Goal: Transaction & Acquisition: Purchase product/service

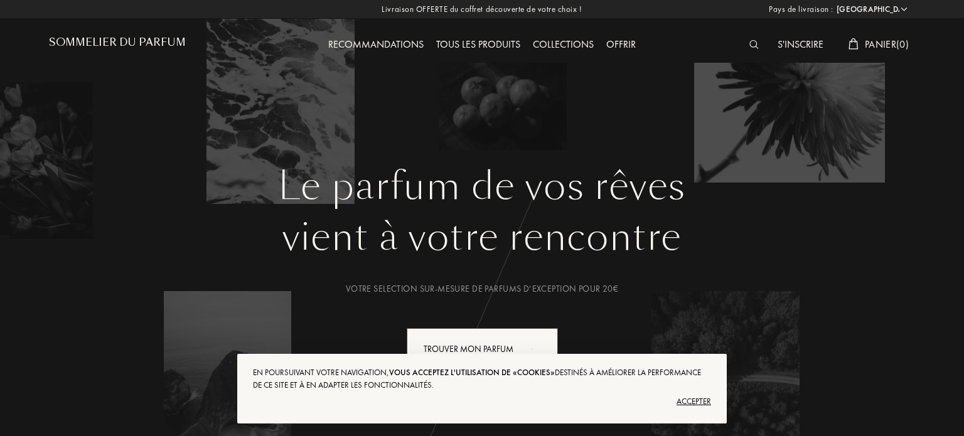
select select "FR"
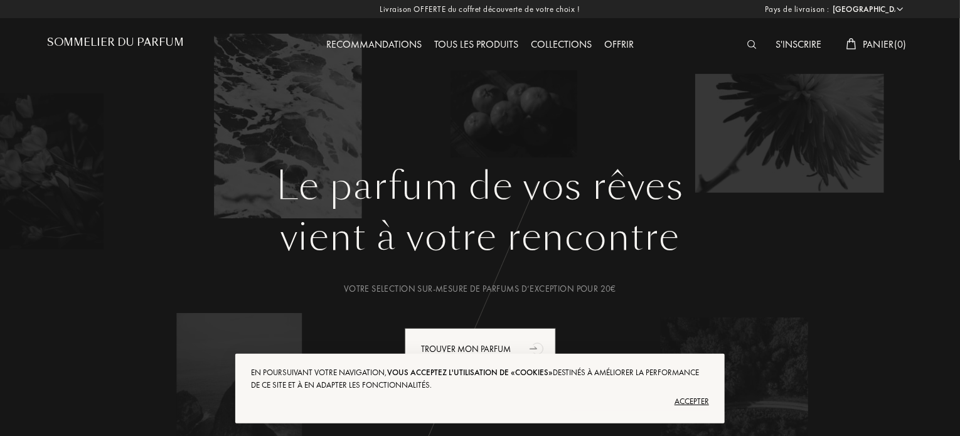
click at [698, 396] on div "Accepter" at bounding box center [480, 402] width 458 height 20
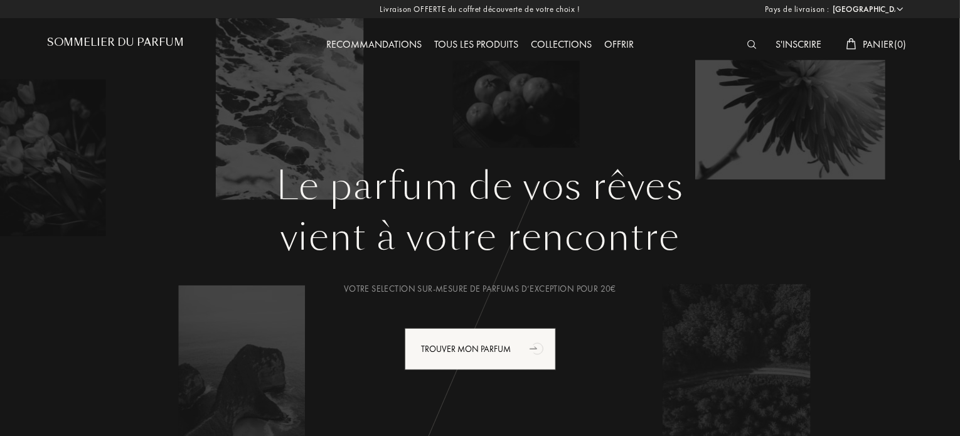
click at [747, 49] on img at bounding box center [751, 44] width 9 height 9
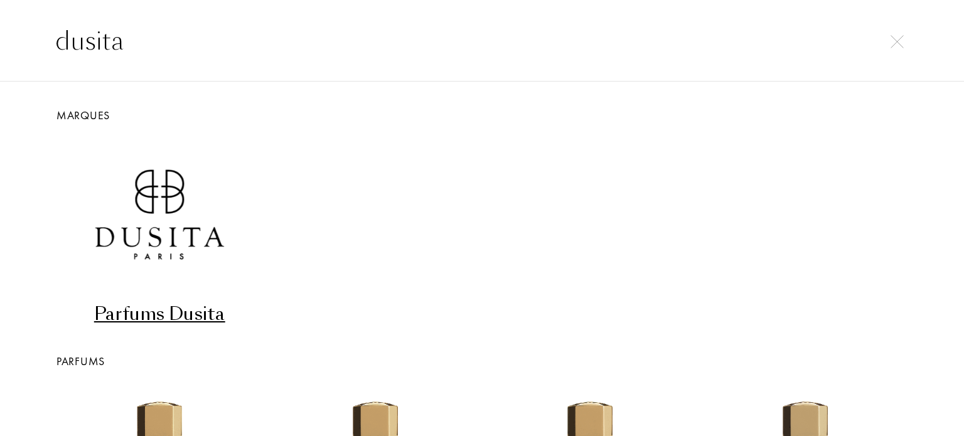
type input "dusita"
click at [161, 223] on img at bounding box center [160, 214] width 144 height 144
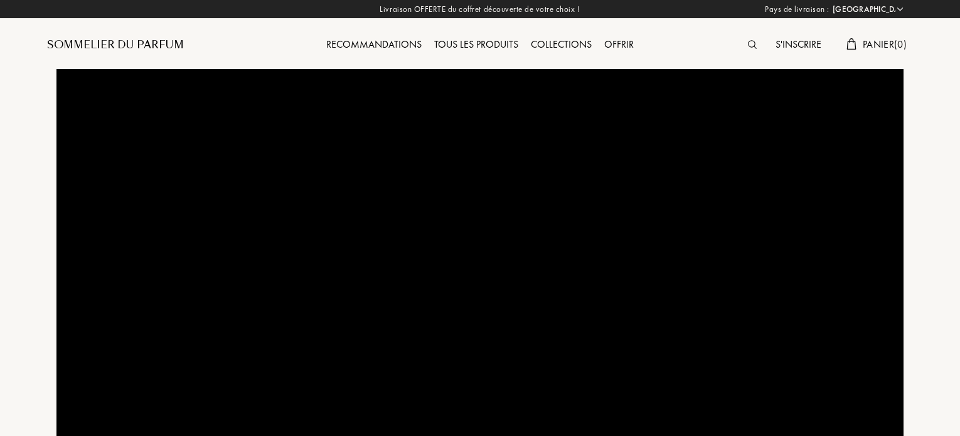
select select "FR"
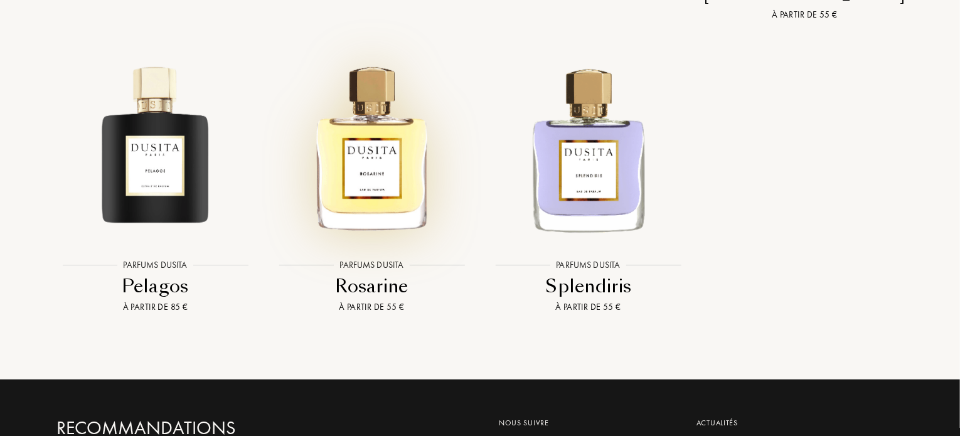
scroll to position [2510, 0]
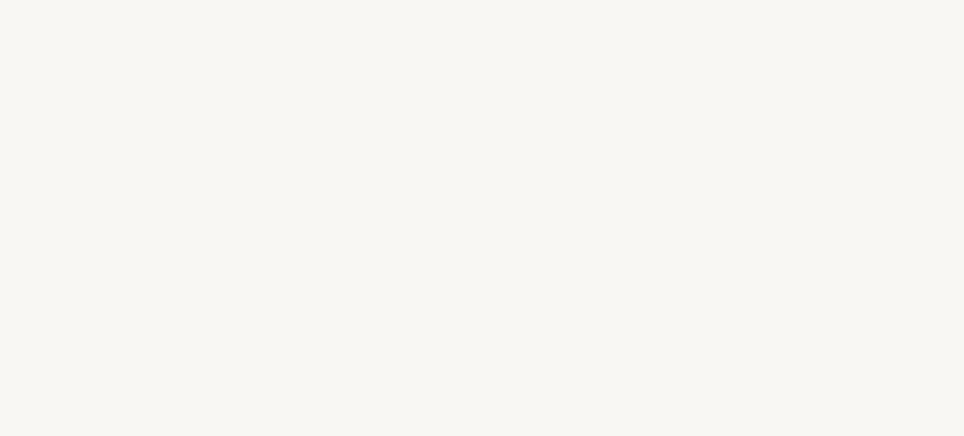
select select "FR"
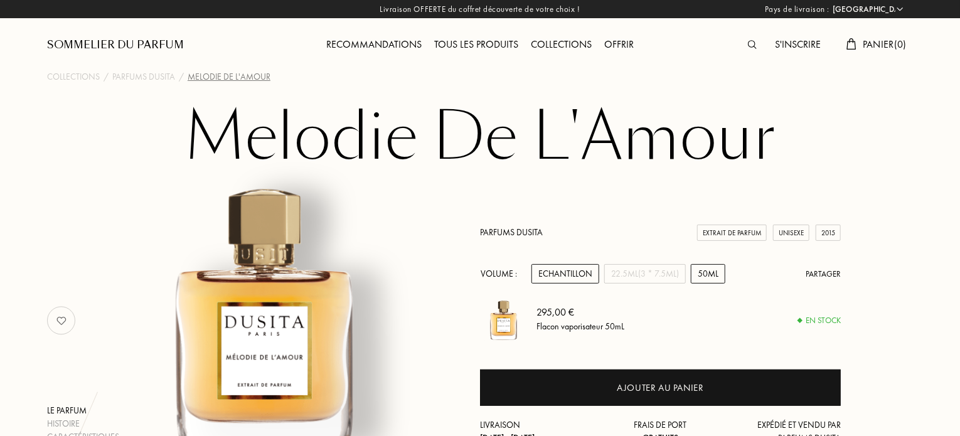
click at [585, 278] on div "Echantillon" at bounding box center [565, 273] width 68 height 19
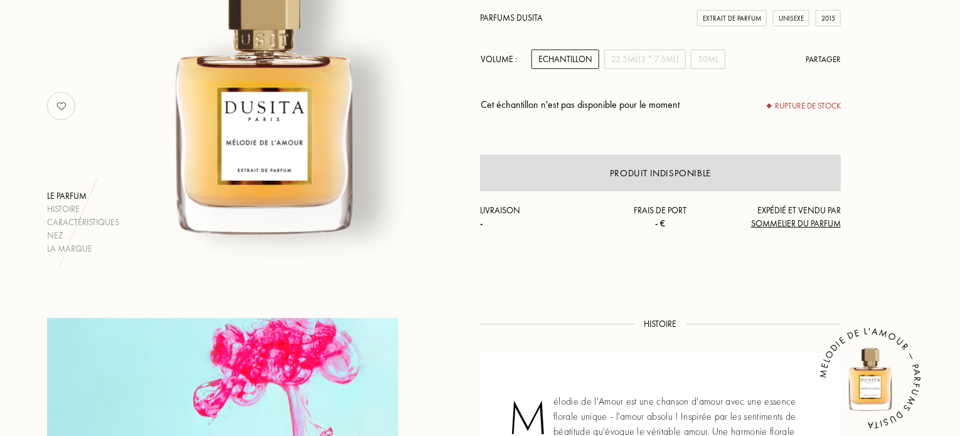
scroll to position [188, 0]
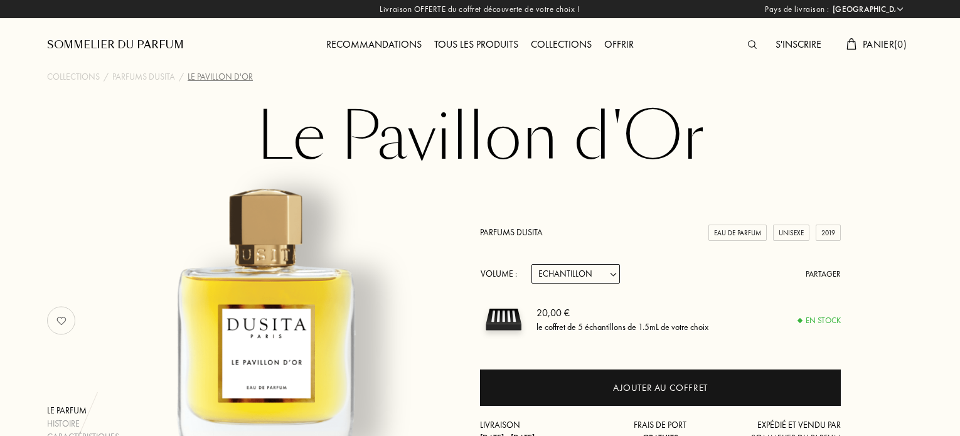
select select "FR"
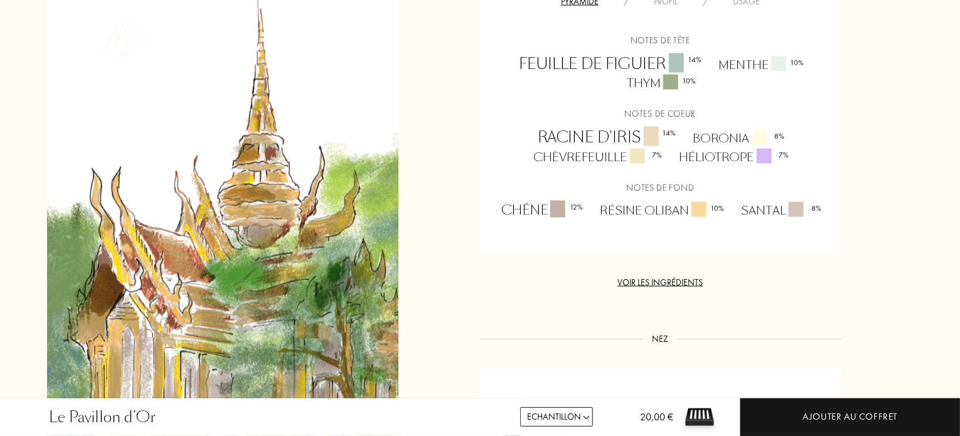
scroll to position [941, 0]
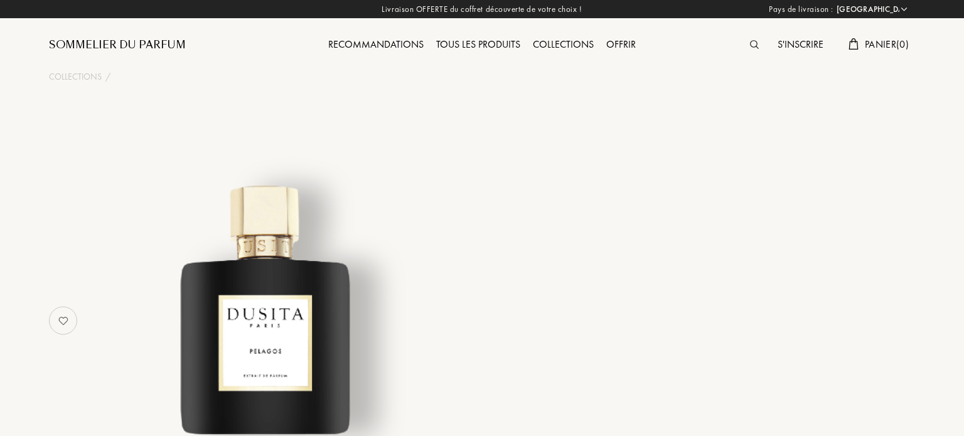
select select "FR"
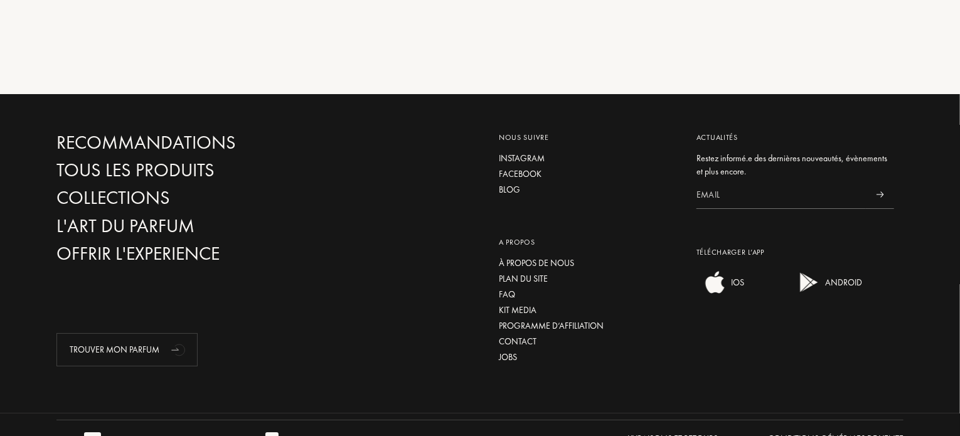
scroll to position [2268, 0]
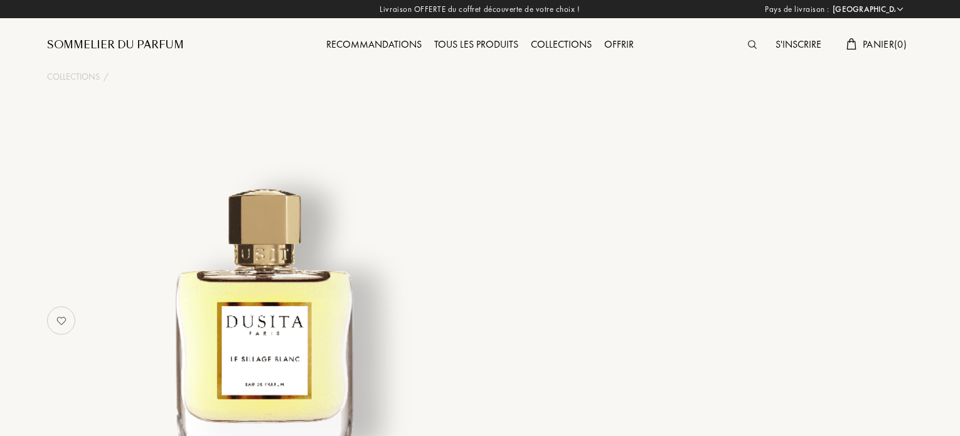
select select "FR"
select select "3"
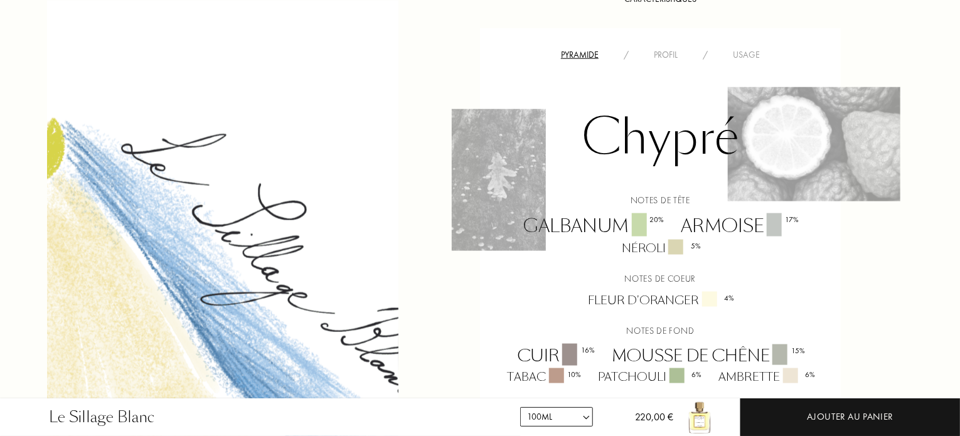
scroll to position [878, 0]
